Goal: Task Accomplishment & Management: Complete application form

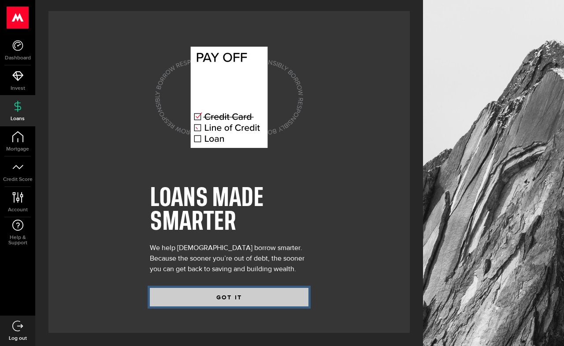
click at [225, 296] on button "GOT IT" at bounding box center [229, 297] width 159 height 19
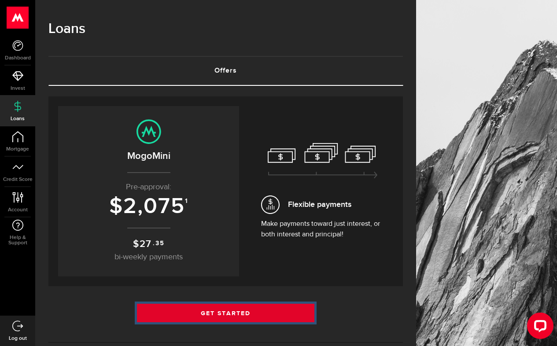
click at [203, 313] on link "Get Started" at bounding box center [226, 313] width 178 height 19
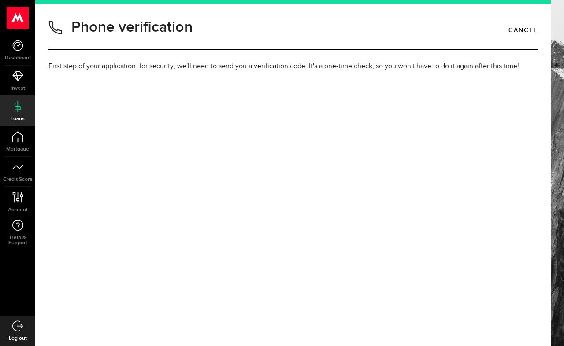
type input "6138788580"
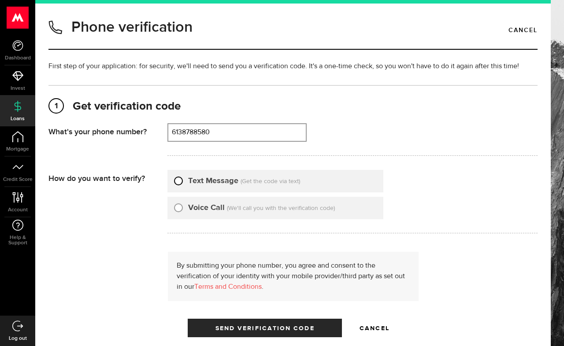
click at [179, 180] on input "Text Message" at bounding box center [178, 179] width 9 height 9
radio input "true"
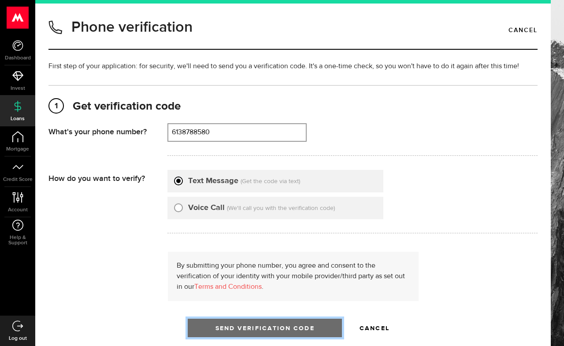
click at [238, 331] on button "Send Verification Code" at bounding box center [265, 328] width 154 height 19
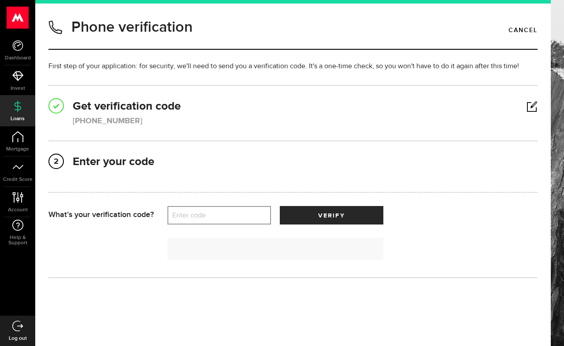
click at [209, 214] on label "Enter code" at bounding box center [219, 216] width 104 height 18
click at [209, 214] on input "Enter code" at bounding box center [219, 215] width 104 height 19
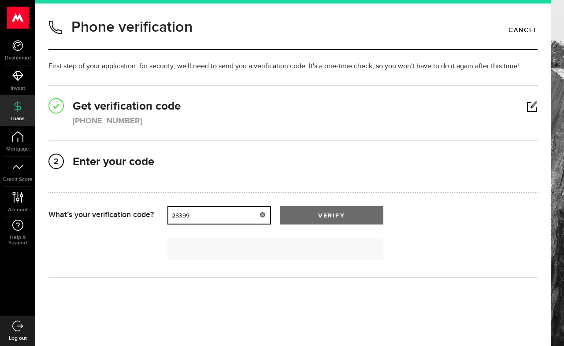
type input "28399"
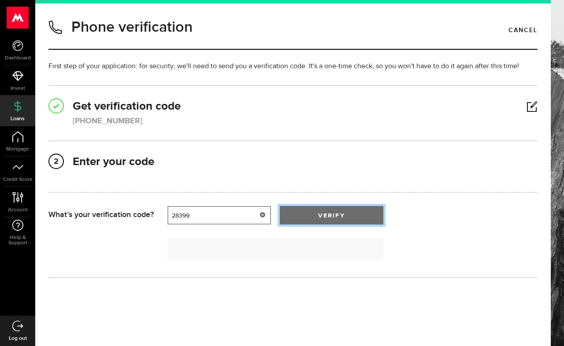
click at [325, 209] on button "verify" at bounding box center [332, 215] width 104 height 19
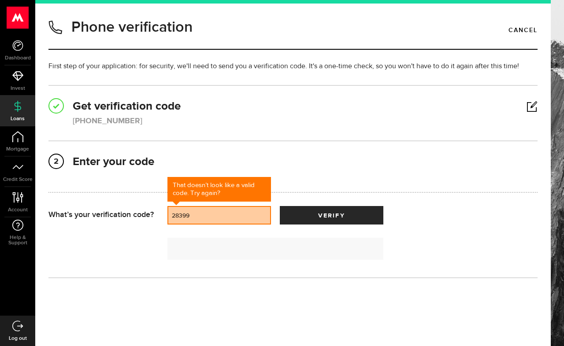
click at [93, 252] on div "Patience is a virtue It might take up to 2 minutes for the code to come through…" at bounding box center [292, 245] width 489 height 40
click at [55, 105] on span at bounding box center [56, 106] width 7 height 12
click at [54, 104] on span at bounding box center [56, 106] width 7 height 12
click at [56, 105] on span at bounding box center [56, 106] width 7 height 12
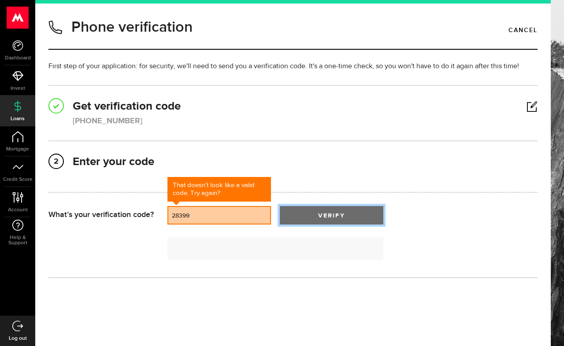
click at [323, 210] on button "verify" at bounding box center [332, 215] width 104 height 19
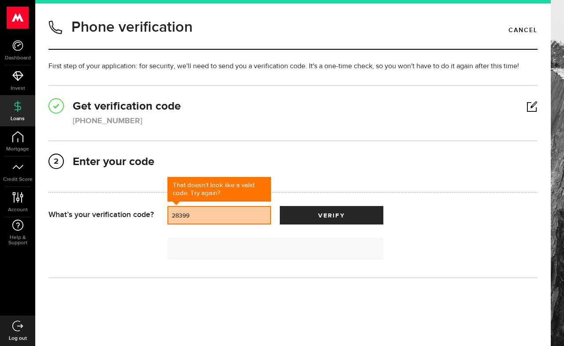
click at [55, 159] on span "2" at bounding box center [56, 162] width 14 height 14
drag, startPoint x: 57, startPoint y: 164, endPoint x: 54, endPoint y: 80, distance: 84.2
click at [56, 162] on span "2" at bounding box center [56, 162] width 14 height 14
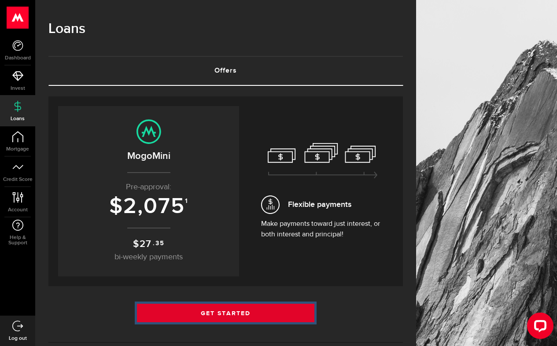
click at [230, 317] on link "Get Started" at bounding box center [226, 313] width 178 height 19
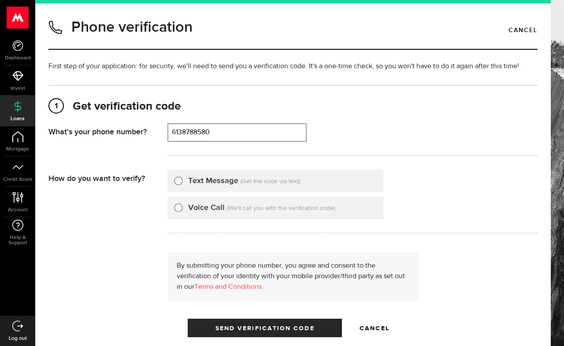
type input "6138788580"
drag, startPoint x: 178, startPoint y: 180, endPoint x: 237, endPoint y: 264, distance: 103.0
click at [178, 180] on input "Text Message" at bounding box center [178, 179] width 9 height 9
radio input "true"
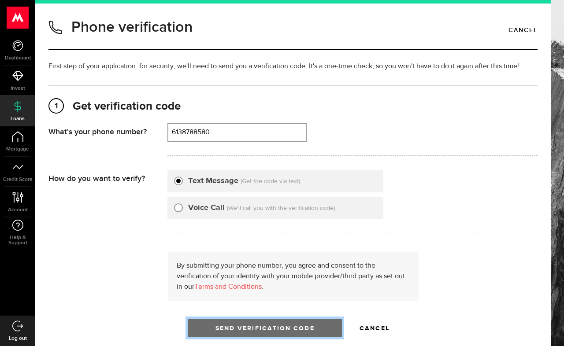
click at [274, 329] on span "Send Verification Code" at bounding box center [264, 329] width 99 height 6
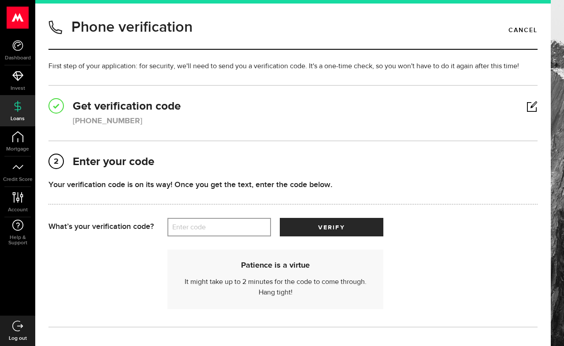
click at [181, 227] on label "Enter code" at bounding box center [219, 227] width 104 height 18
click at [181, 227] on input "Enter code" at bounding box center [219, 227] width 104 height 19
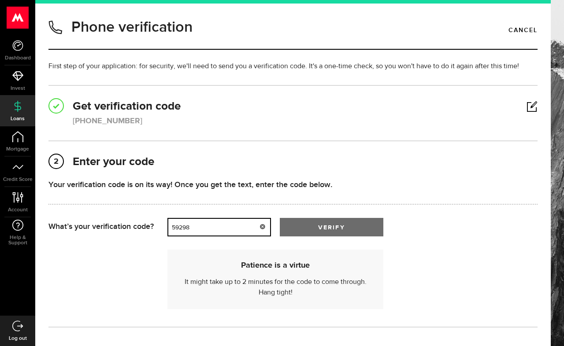
type input "59298"
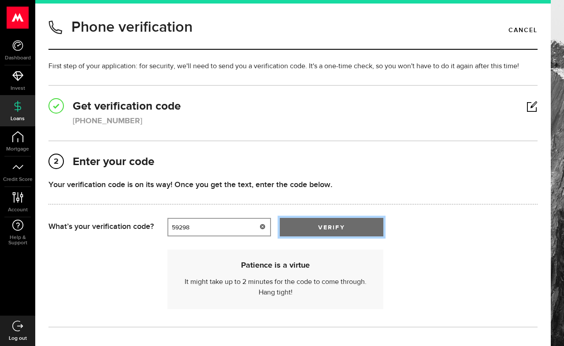
click at [346, 226] on button "verify" at bounding box center [332, 227] width 104 height 19
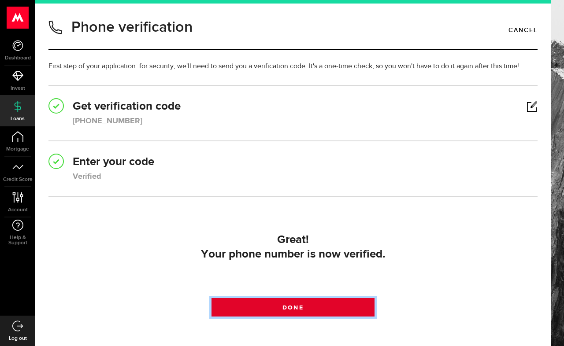
click at [264, 301] on link "Done" at bounding box center [292, 307] width 163 height 19
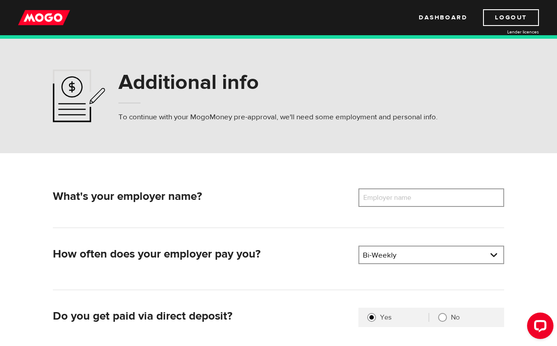
click at [424, 199] on label "Employer name" at bounding box center [394, 198] width 71 height 19
click at [424, 199] on input "Employer name" at bounding box center [432, 198] width 146 height 19
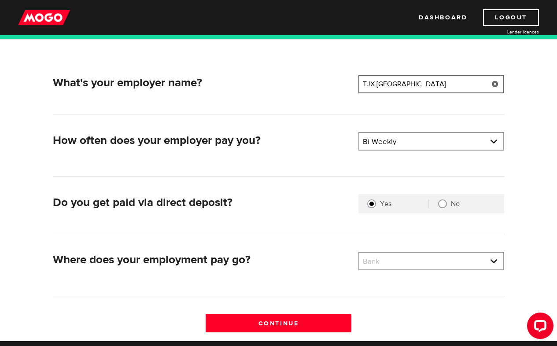
scroll to position [111, 0]
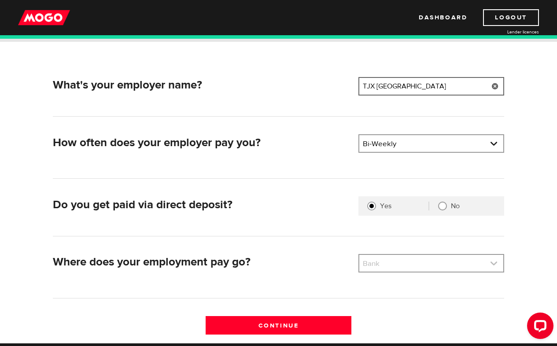
type input "TJX Canada"
click at [428, 268] on link at bounding box center [431, 263] width 144 height 17
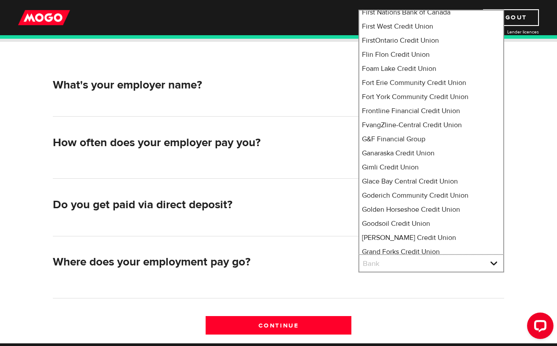
scroll to position [0, 0]
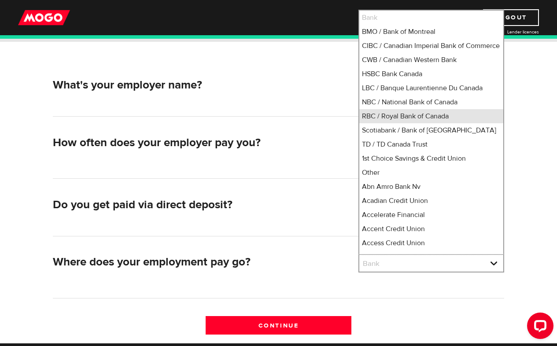
click at [383, 123] on li "RBC / Royal Bank of Canada" at bounding box center [431, 116] width 144 height 14
select select "8"
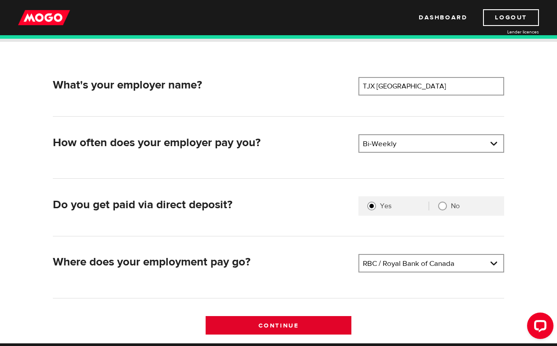
click at [300, 329] on input "Continue" at bounding box center [279, 325] width 146 height 19
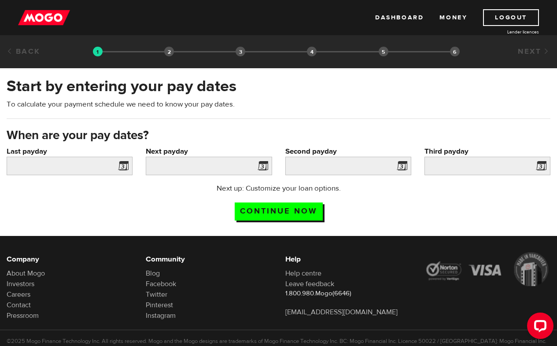
click at [124, 167] on span at bounding box center [121, 167] width 13 height 14
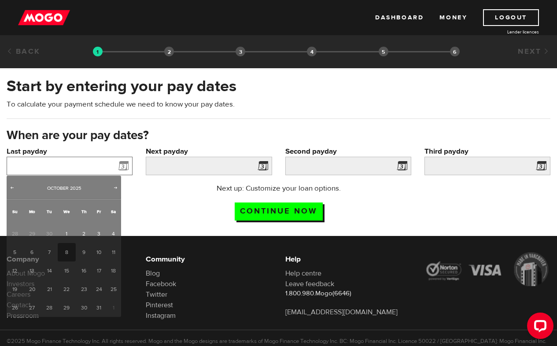
click at [110, 167] on input "Last payday" at bounding box center [70, 166] width 126 height 19
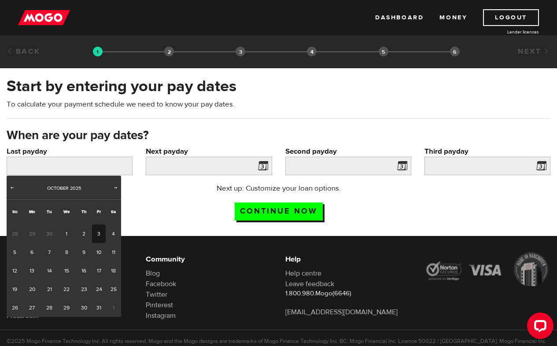
drag, startPoint x: 95, startPoint y: 234, endPoint x: 111, endPoint y: 233, distance: 15.9
click at [96, 234] on link "3" at bounding box center [99, 234] width 14 height 19
type input "2025/10/03"
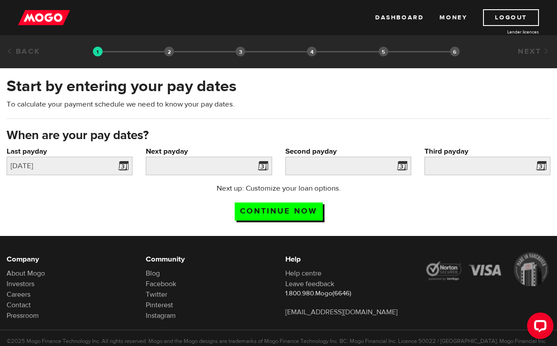
click at [261, 166] on span at bounding box center [261, 167] width 13 height 14
click at [229, 169] on input "Next payday" at bounding box center [209, 166] width 126 height 19
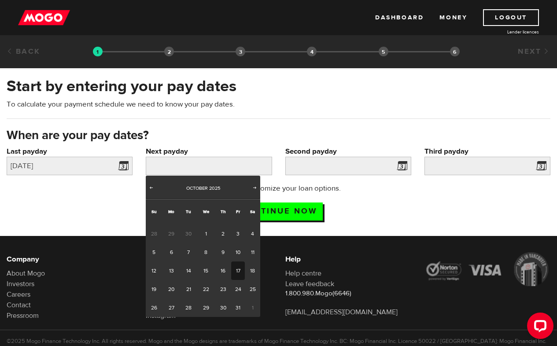
click at [237, 271] on link "17" at bounding box center [238, 271] width 14 height 19
type input "2025/10/17"
type input "2025/10/31"
type input "2025/11/14"
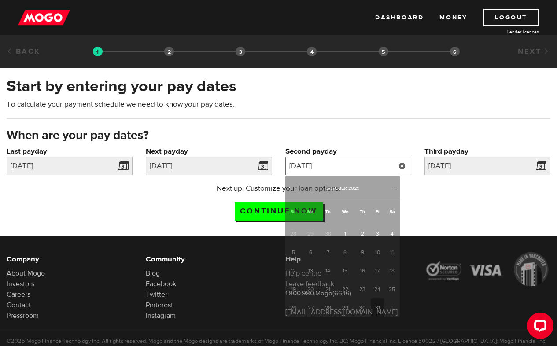
click at [389, 168] on input "2025/10/31" at bounding box center [348, 166] width 126 height 19
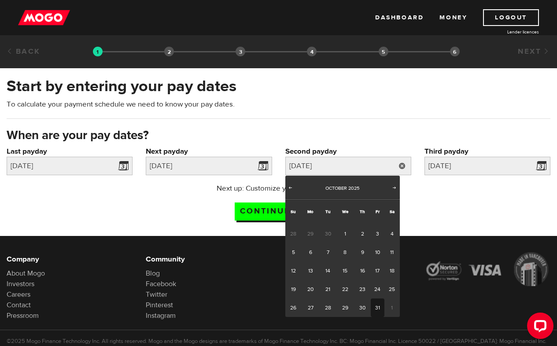
click at [378, 307] on link "31" at bounding box center [378, 308] width 14 height 19
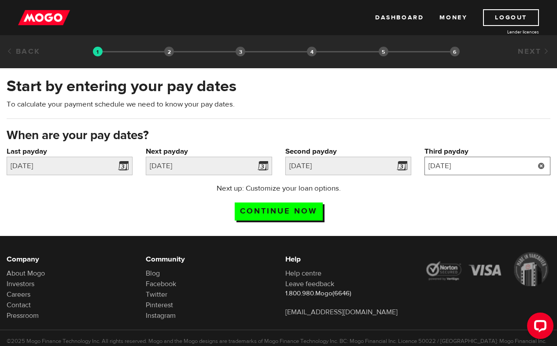
click at [496, 164] on input "2025/11/14" at bounding box center [488, 166] width 126 height 19
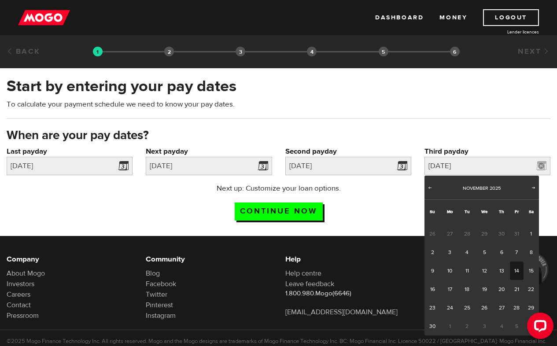
click at [516, 267] on link "14" at bounding box center [517, 271] width 14 height 19
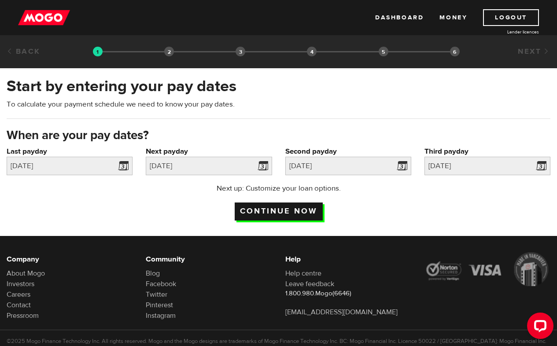
click at [291, 211] on input "Continue now" at bounding box center [279, 212] width 88 height 18
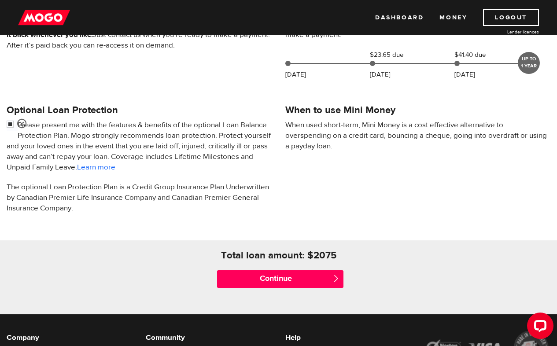
scroll to position [250, 0]
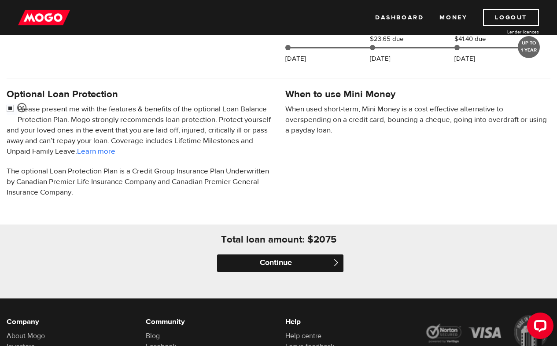
click at [286, 256] on input "Continue" at bounding box center [280, 264] width 126 height 18
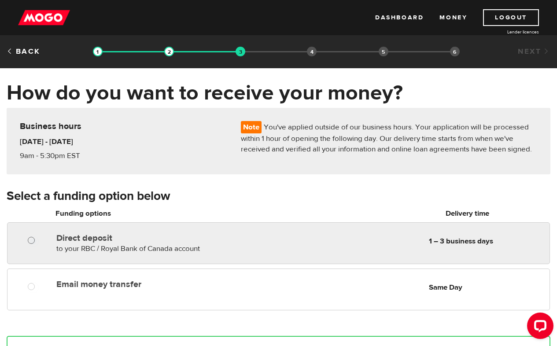
radio input "true"
click at [31, 241] on input "Direct deposit" at bounding box center [33, 241] width 11 height 11
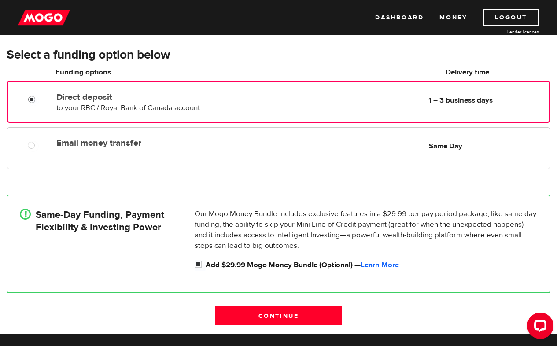
scroll to position [142, 0]
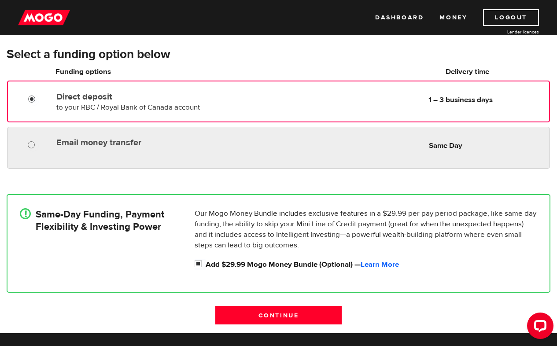
radio input "true"
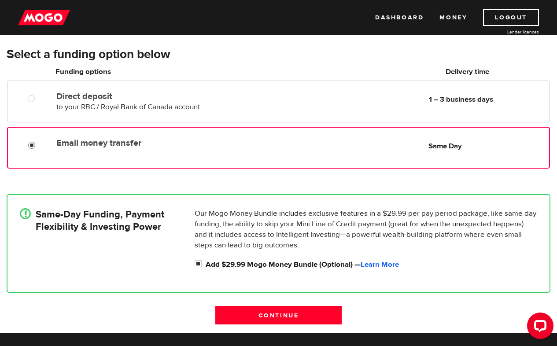
click at [31, 144] on input "Email money transfer" at bounding box center [33, 146] width 11 height 11
click at [292, 315] on input "Continue" at bounding box center [278, 315] width 126 height 19
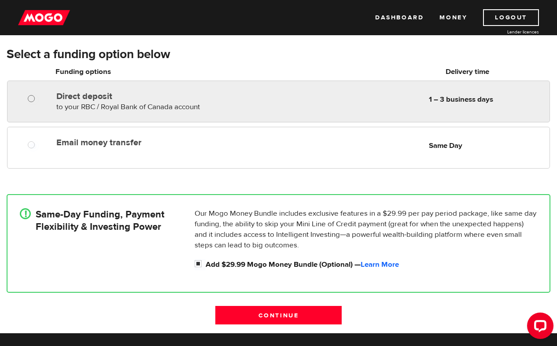
radio input "true"
click at [31, 97] on input "Direct deposit" at bounding box center [33, 99] width 11 height 11
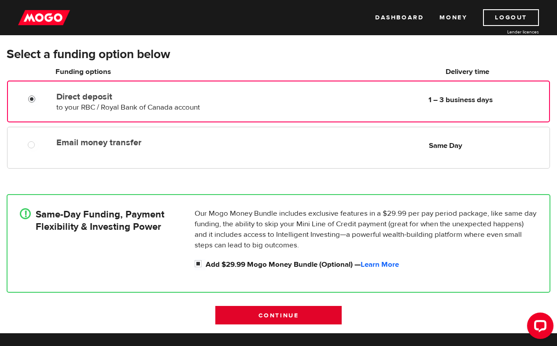
click at [284, 311] on input "Continue" at bounding box center [278, 315] width 126 height 19
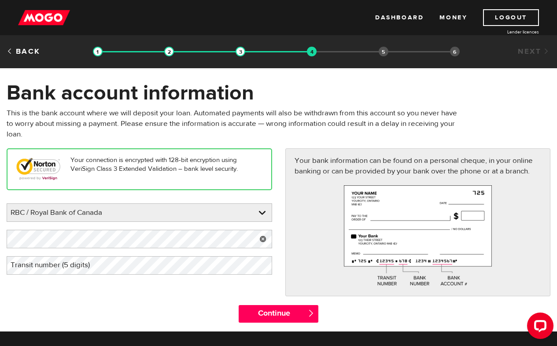
click at [83, 268] on label "Transit number (5 digits)" at bounding box center [57, 265] width 101 height 18
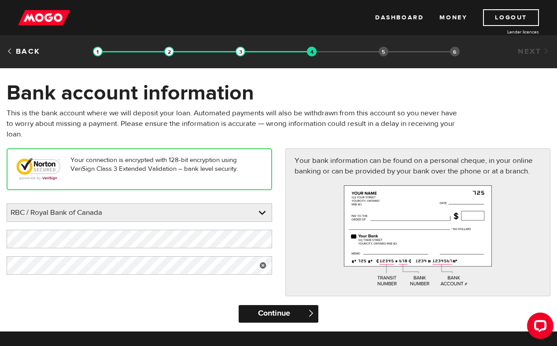
click at [280, 317] on input "Continue" at bounding box center [279, 314] width 80 height 18
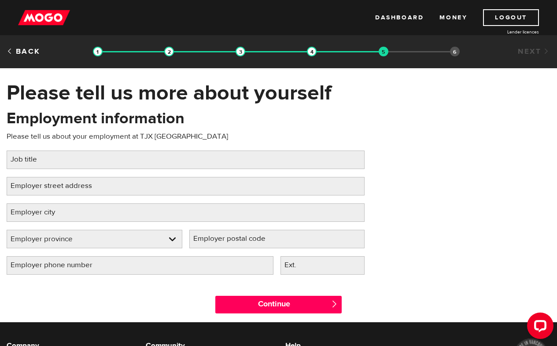
click at [43, 163] on label "Job title" at bounding box center [31, 160] width 48 height 18
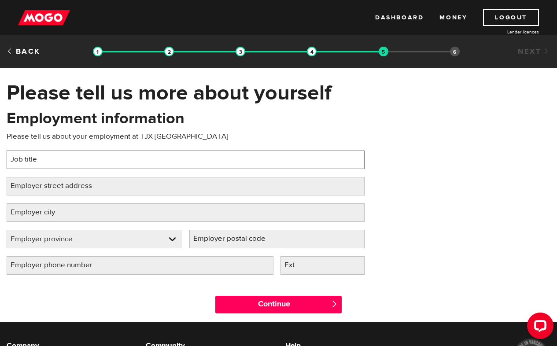
click at [43, 163] on input "Job title" at bounding box center [186, 160] width 358 height 19
type input "Sales Associate"
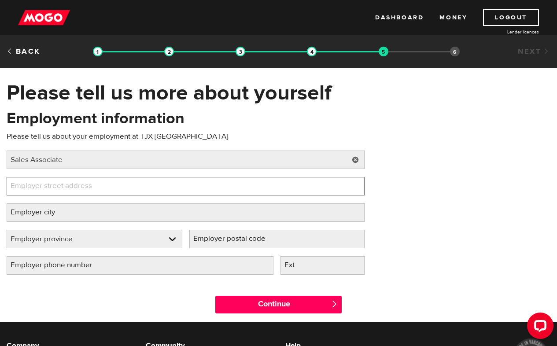
click at [113, 193] on input "Employer street address" at bounding box center [186, 186] width 358 height 19
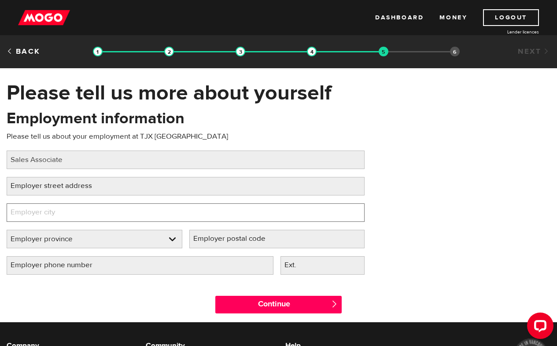
click at [102, 215] on input "Employer city" at bounding box center [186, 213] width 358 height 19
type input "Stittsville"
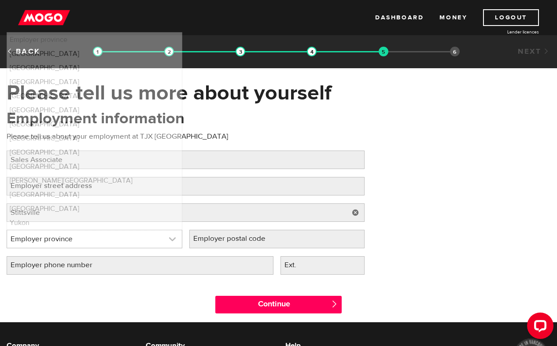
click at [129, 248] on link at bounding box center [94, 239] width 175 height 18
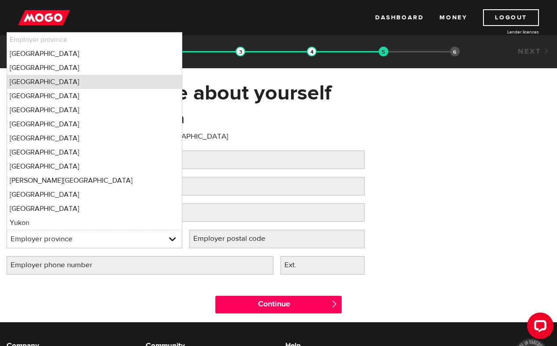
click at [37, 84] on li "Ontario" at bounding box center [94, 82] width 175 height 14
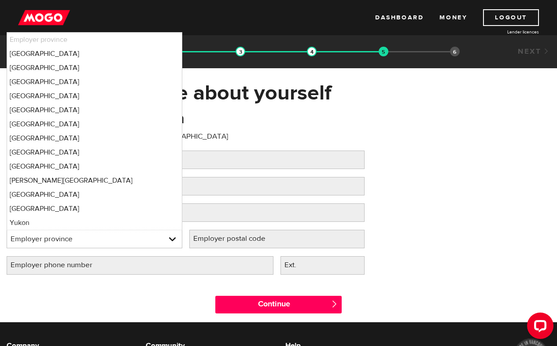
select select "ON"
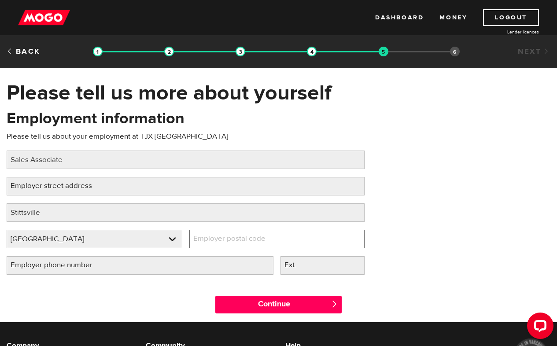
click at [286, 241] on input "Employer postal code" at bounding box center [277, 239] width 176 height 19
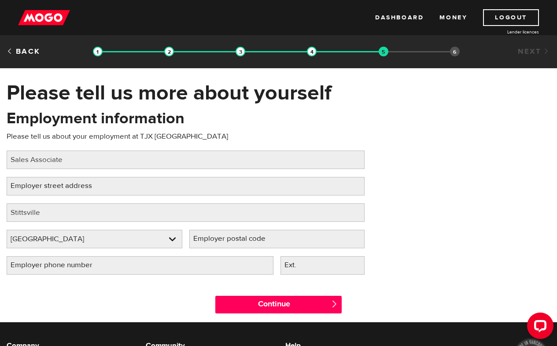
click at [74, 187] on label "Employer street address" at bounding box center [59, 186] width 104 height 18
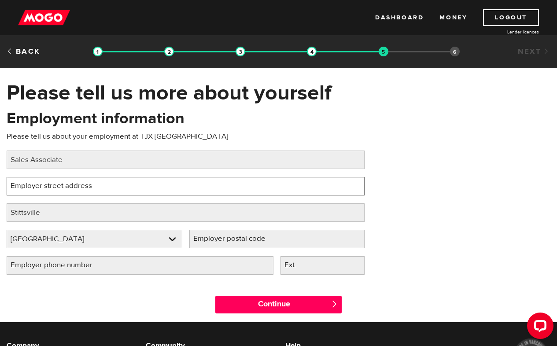
click at [74, 187] on input "Employer street address" at bounding box center [186, 186] width 358 height 19
type input "6"
type input "5617 Hazeldean Rd"
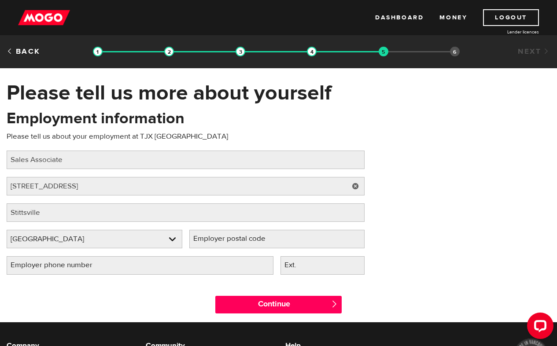
click at [280, 244] on label "Employer postal code" at bounding box center [236, 239] width 94 height 18
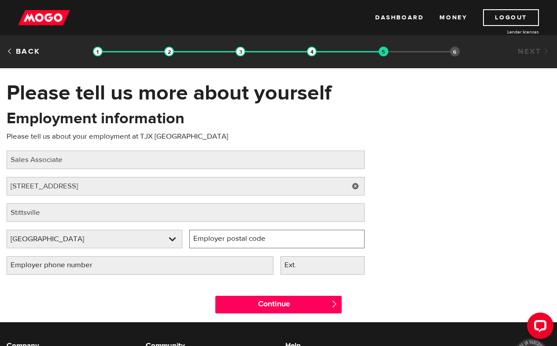
click at [280, 244] on input "Employer postal code" at bounding box center [277, 239] width 176 height 19
type input "K2S0P5"
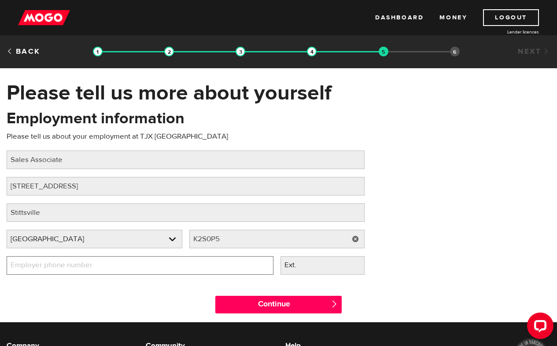
click at [115, 273] on input "Employer phone number" at bounding box center [140, 265] width 267 height 19
type input "(8 ) -"
type input "(613) 831-6500"
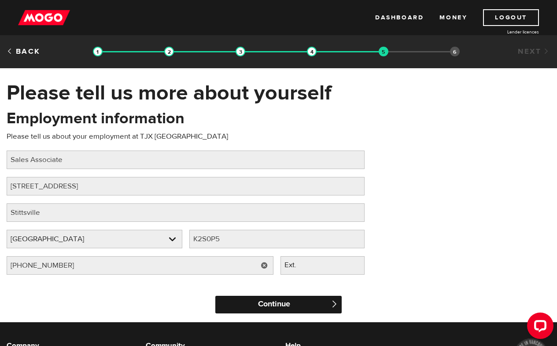
click at [287, 311] on input "Continue" at bounding box center [278, 305] width 126 height 18
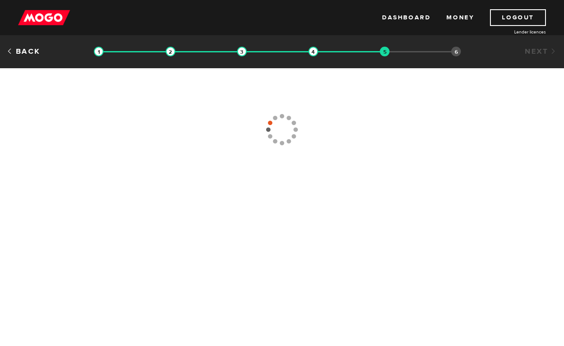
select select "ON"
type input "[PHONE_NUMBER]"
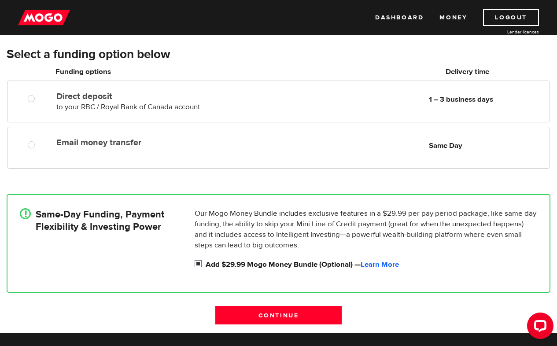
click at [197, 263] on input "Add $29.99 Mogo Money Bundle (Optional) — Learn More" at bounding box center [200, 264] width 11 height 11
checkbox input "false"
click at [296, 312] on input "Continue" at bounding box center [278, 315] width 126 height 19
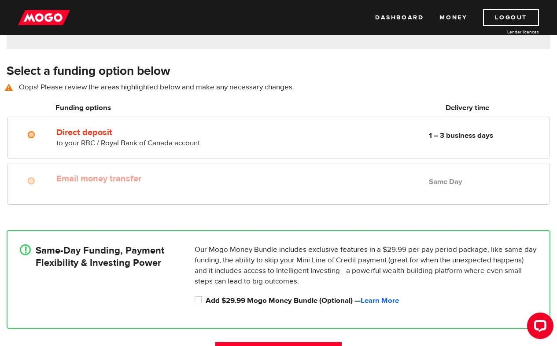
scroll to position [123, 0]
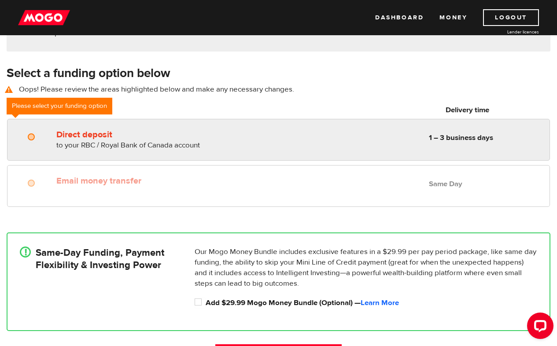
radio input "true"
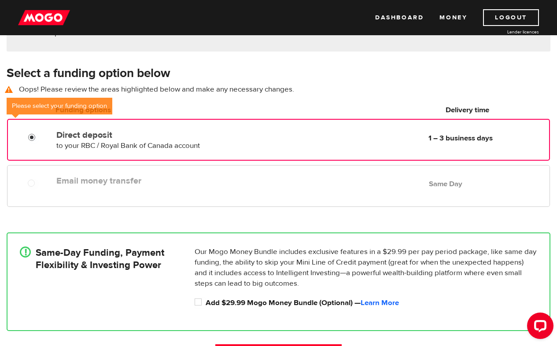
click at [32, 136] on input "Direct deposit" at bounding box center [33, 138] width 11 height 11
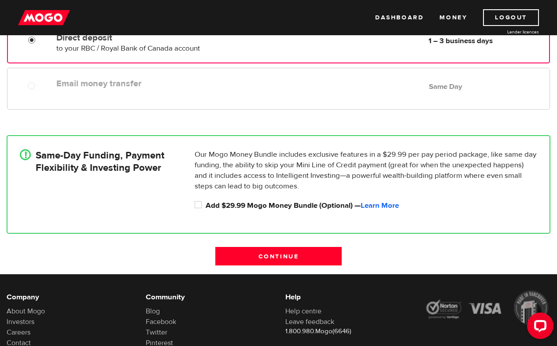
scroll to position [291, 0]
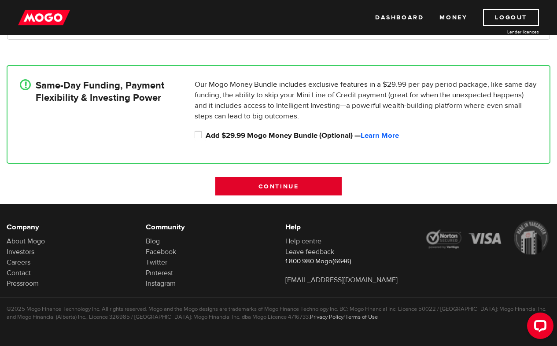
click at [291, 182] on input "Continue" at bounding box center [278, 186] width 126 height 19
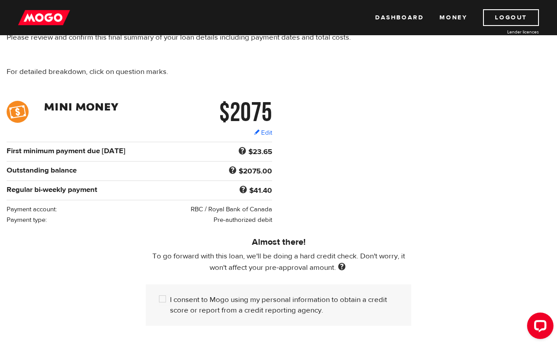
scroll to position [147, 0]
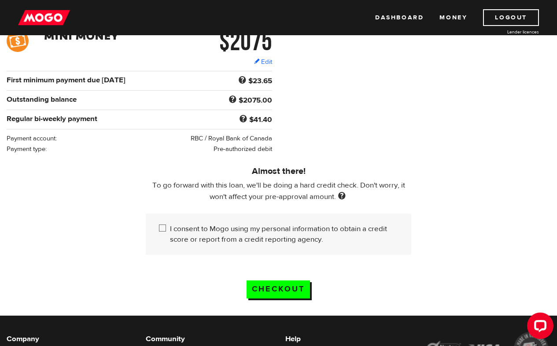
click at [163, 229] on input "I consent to Mogo using my personal information to obtain a credit score or rep…" at bounding box center [164, 229] width 11 height 11
checkbox input "true"
click at [274, 294] on input "Checkout" at bounding box center [278, 290] width 63 height 18
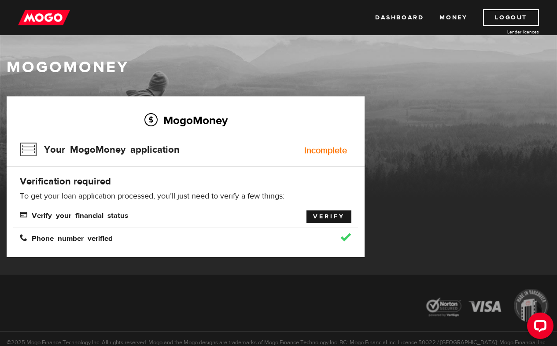
click at [328, 212] on link "Verify" at bounding box center [329, 217] width 45 height 12
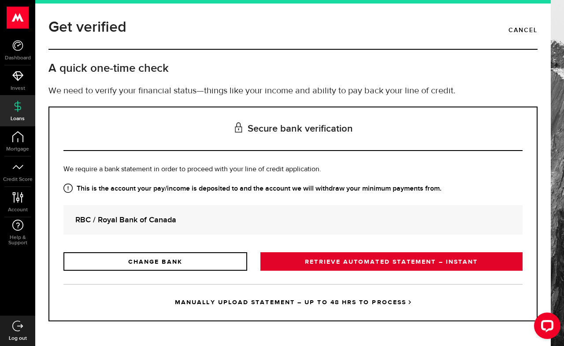
click at [386, 261] on link "RETRIEVE AUTOMATED STATEMENT – INSTANT" at bounding box center [391, 261] width 262 height 19
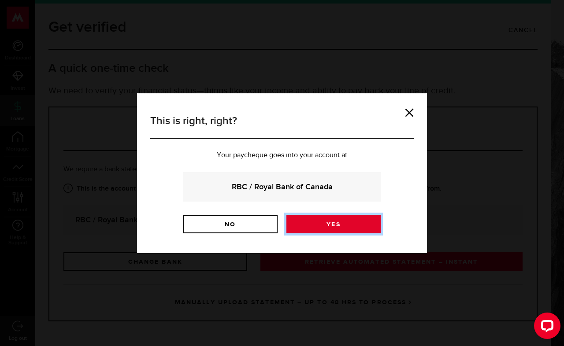
click at [331, 227] on link "Yes" at bounding box center [333, 224] width 94 height 19
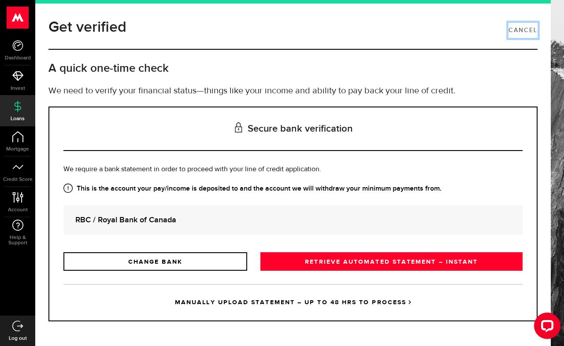
click at [514, 28] on link "Cancel" at bounding box center [522, 30] width 29 height 15
